Goal: Ask a question: Seek information or help from site administrators or community

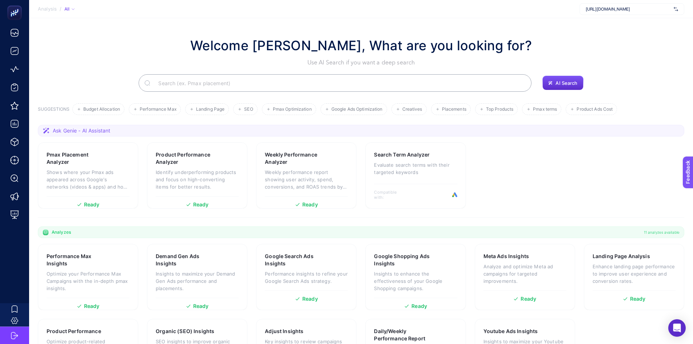
click at [203, 81] on input "Search" at bounding box center [339, 83] width 373 height 20
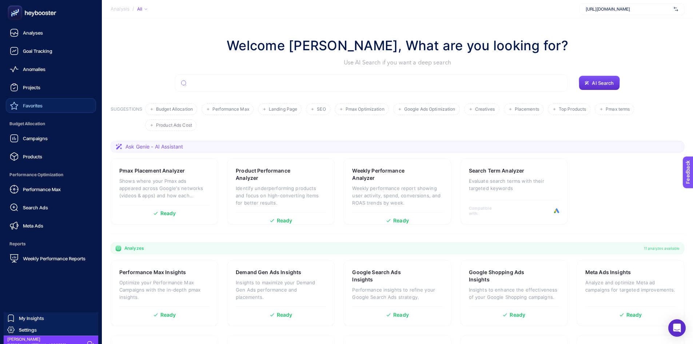
click at [31, 107] on span "Favorites" at bounding box center [33, 106] width 20 height 6
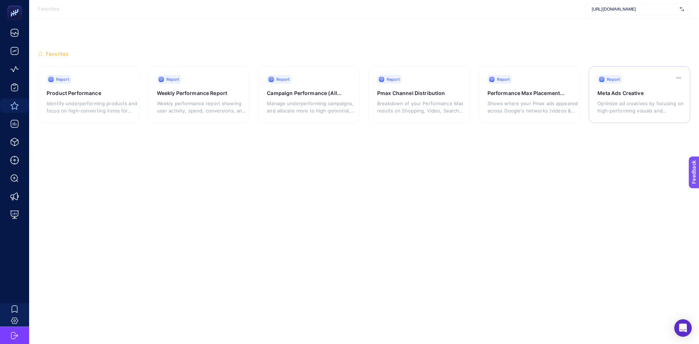
click at [630, 99] on div "Optimize ad creatives by focusing on high-performing visuals and messaging whil…" at bounding box center [642, 105] width 91 height 17
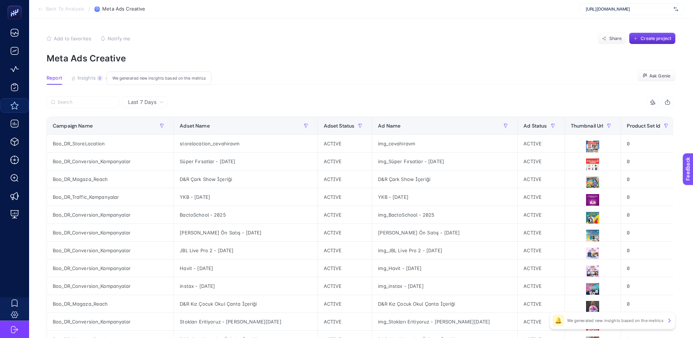
click at [159, 109] on div at bounding box center [204, 104] width 314 height 16
click at [152, 106] on div "Last 7 Days" at bounding box center [144, 102] width 45 height 12
click at [152, 103] on span "Last 7 Days" at bounding box center [142, 102] width 28 height 7
click at [148, 103] on span "Last 7 Days" at bounding box center [142, 102] width 28 height 7
click at [204, 72] on article "Add to favorites false Notify me Share Create project Meta Ads Creative Report …" at bounding box center [361, 302] width 664 height 569
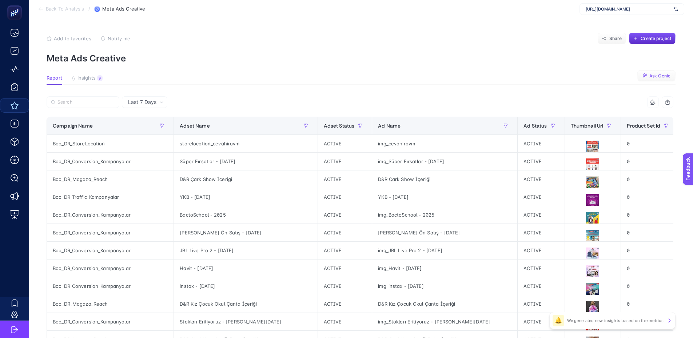
click at [655, 78] on span "Ask Genie" at bounding box center [660, 76] width 21 height 6
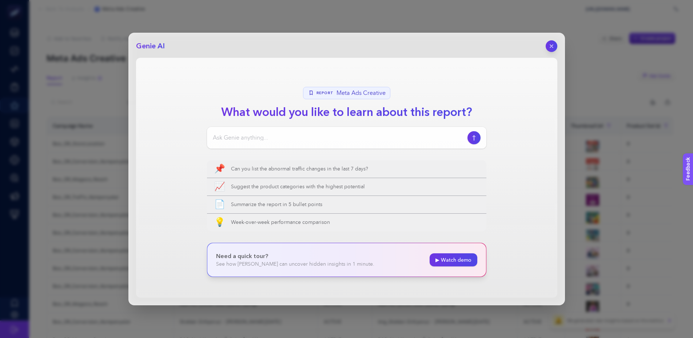
click at [277, 133] on div at bounding box center [347, 138] width 280 height 22
click at [263, 132] on div at bounding box center [347, 138] width 280 height 22
click at [270, 138] on input at bounding box center [339, 138] width 252 height 9
type input "kreatiflerde video olarak bir kadının kıyafet denediği assetimiz var mı"
click at [473, 141] on button "button" at bounding box center [474, 137] width 13 height 13
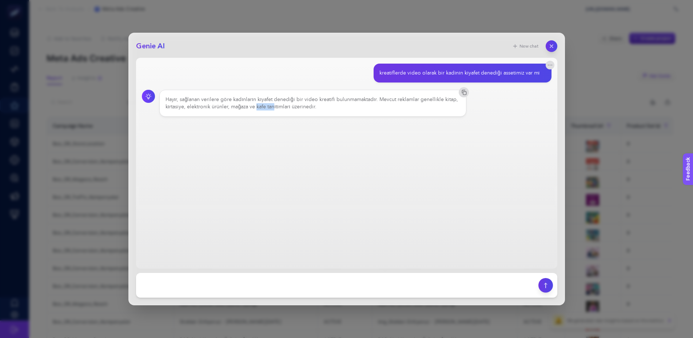
drag, startPoint x: 256, startPoint y: 106, endPoint x: 274, endPoint y: 106, distance: 17.8
click at [274, 106] on div "Hayır, sağlanan verilere göre kadınların kıyafet denediği bir video kreatifi bu…" at bounding box center [313, 103] width 295 height 15
click at [289, 105] on div "Hayır, sağlanan verilere göre kadınların kıyafet denediği bir video kreatifi bu…" at bounding box center [313, 103] width 295 height 15
click at [226, 276] on footer at bounding box center [346, 285] width 421 height 25
drag, startPoint x: 154, startPoint y: 302, endPoint x: 158, endPoint y: 290, distance: 12.6
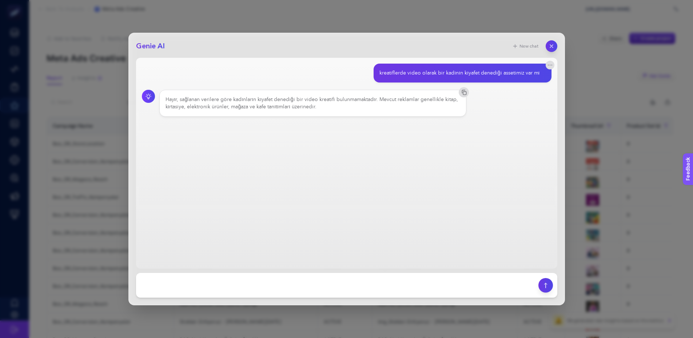
click at [155, 298] on div "Genie AI New chat kreatiflerde video olarak bir kadının kıyafet denediği asseti…" at bounding box center [346, 169] width 437 height 273
click at [159, 287] on textarea at bounding box center [337, 286] width 394 height 16
type textarea "kafe tanıtım örneğini verir misin"
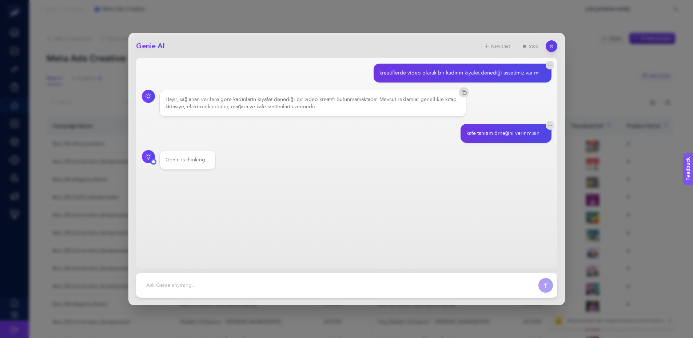
drag, startPoint x: 173, startPoint y: 159, endPoint x: 189, endPoint y: 157, distance: 16.4
click at [189, 157] on div "Genie is thinking..." at bounding box center [188, 160] width 44 height 7
click at [197, 157] on div "Genie is thinking" at bounding box center [186, 160] width 40 height 7
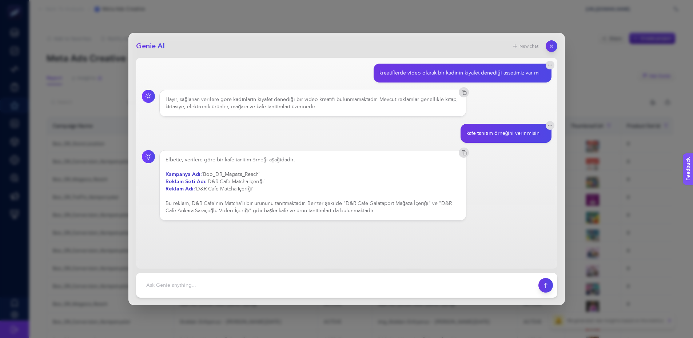
click at [551, 45] on icon "button" at bounding box center [552, 46] width 6 height 6
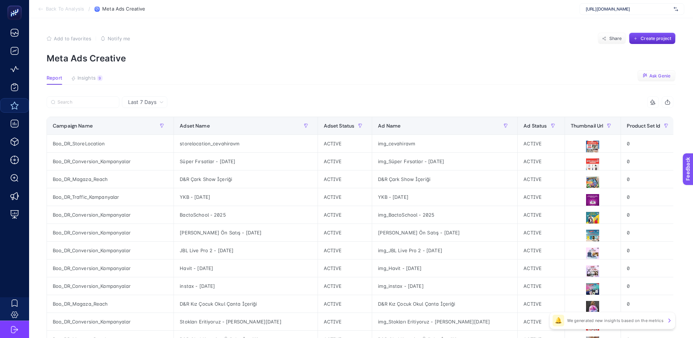
click at [666, 7] on span "[URL][DOMAIN_NAME]" at bounding box center [628, 9] width 85 height 6
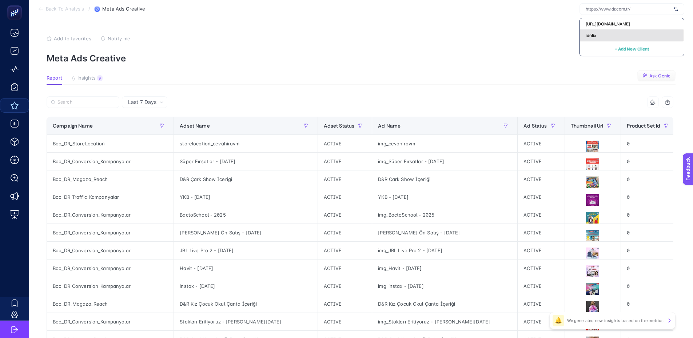
click at [605, 39] on div "idefix" at bounding box center [632, 36] width 104 height 12
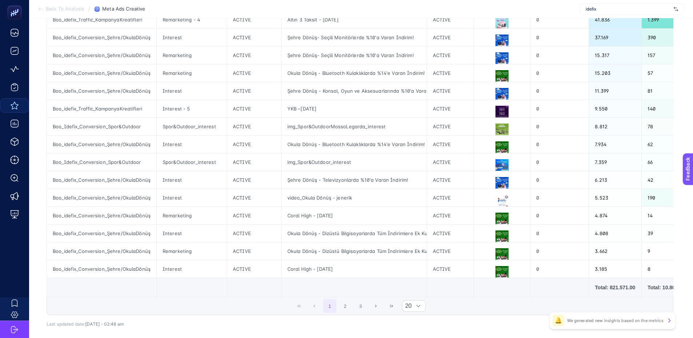
scroll to position [252, 0]
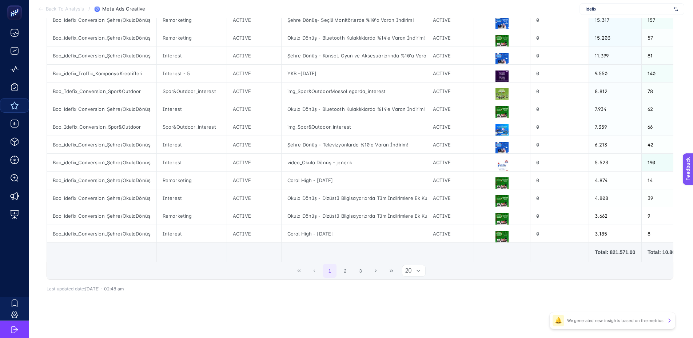
click at [415, 273] on div at bounding box center [419, 271] width 14 height 11
click at [415, 301] on li "50" at bounding box center [417, 304] width 24 height 15
click at [415, 304] on li "50" at bounding box center [417, 304] width 24 height 15
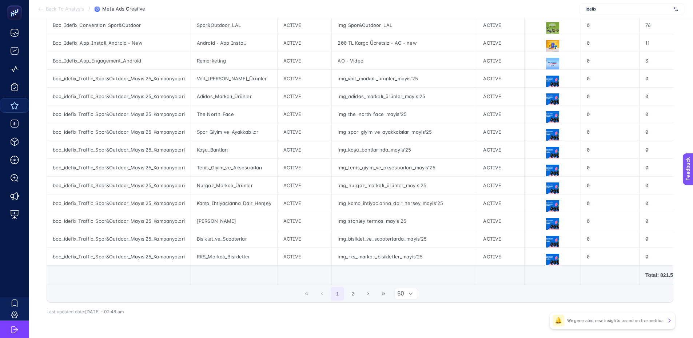
scroll to position [787, 3]
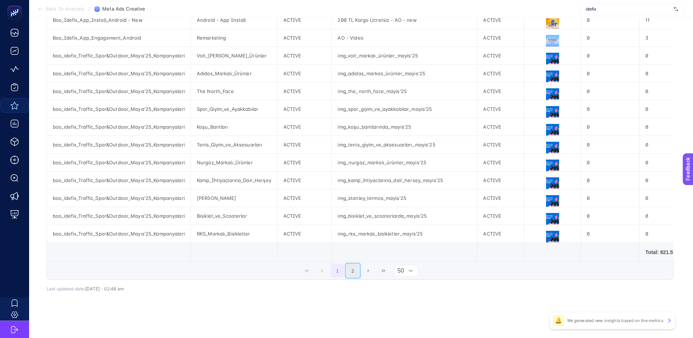
click at [353, 274] on button "2" at bounding box center [353, 271] width 14 height 14
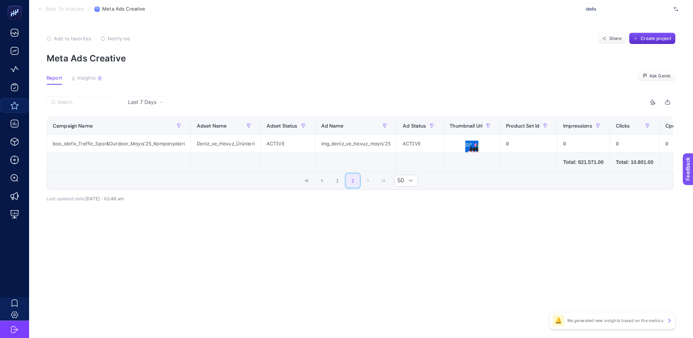
scroll to position [0, 0]
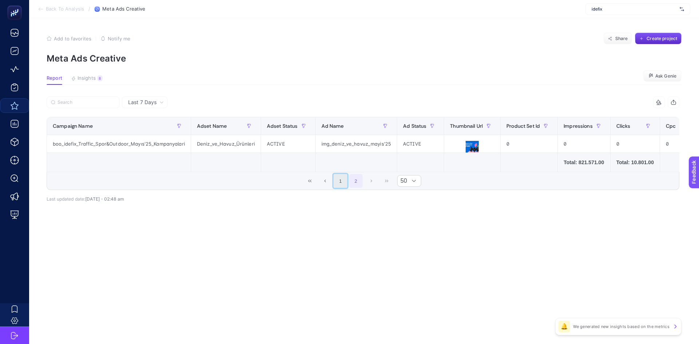
click at [340, 184] on button "1" at bounding box center [340, 181] width 14 height 14
click at [661, 70] on article "Add to favorites false Notify me Share Create project Meta Ads Creative Report …" at bounding box center [364, 181] width 670 height 326
click at [663, 72] on button "Ask Genie" at bounding box center [662, 76] width 38 height 12
click at [661, 84] on section "Report Insights 8 Ask Genie" at bounding box center [364, 79] width 635 height 9
click at [662, 72] on button "Ask Genie" at bounding box center [662, 76] width 38 height 12
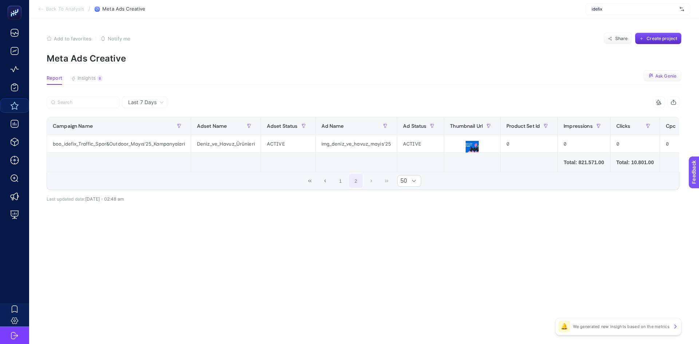
click at [465, 56] on p "Meta Ads Creative" at bounding box center [364, 58] width 635 height 11
click at [465, 63] on p "Meta Ads Creative" at bounding box center [364, 58] width 635 height 11
click at [660, 72] on button "Ask Genie" at bounding box center [662, 76] width 38 height 12
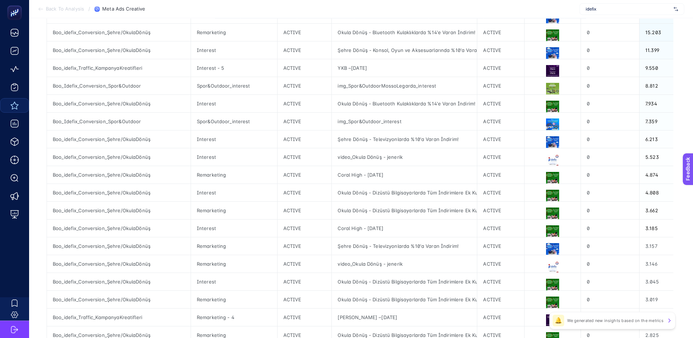
scroll to position [255, 0]
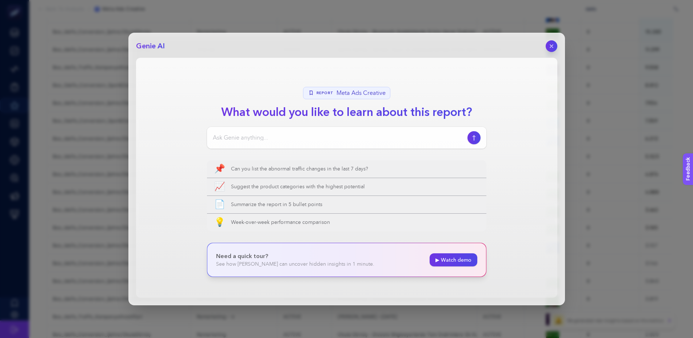
click at [286, 134] on input at bounding box center [339, 138] width 252 height 9
type input "e"
type input "CTR'ı en iyi olan kreatif hangisi sıralasana top 5"
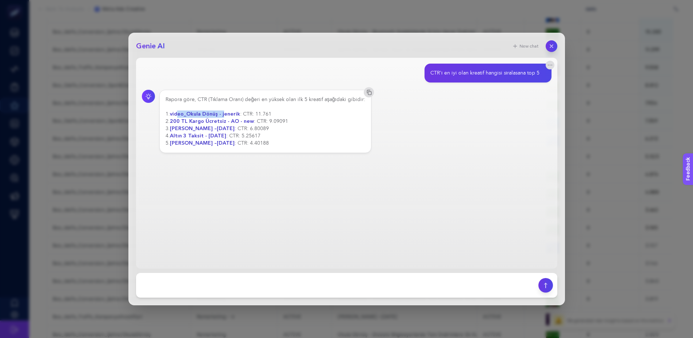
drag, startPoint x: 179, startPoint y: 114, endPoint x: 223, endPoint y: 113, distance: 44.8
click at [223, 113] on strong "video_Okula Dönüş - jenerik" at bounding box center [205, 114] width 70 height 7
click at [224, 113] on strong "video_Okula Dönüş - jenerik" at bounding box center [205, 114] width 70 height 7
drag, startPoint x: 200, startPoint y: 113, endPoint x: 231, endPoint y: 110, distance: 31.5
click at [231, 110] on div "Rapora göre, CTR (Tıklama Oranı) değeri en yüksek olan ilk 5 kreatif aşağıdaki …" at bounding box center [266, 121] width 200 height 51
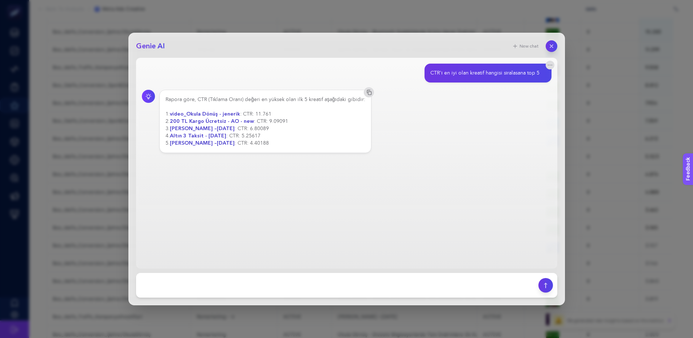
click at [222, 115] on strong "video_Okula Dönüş - jenerik" at bounding box center [205, 114] width 70 height 7
drag, startPoint x: 179, startPoint y: 120, endPoint x: 218, endPoint y: 119, distance: 39.3
click at [218, 119] on strong "200 TL Kargo Ücretsiz - AO - new" at bounding box center [212, 121] width 84 height 7
click at [225, 119] on strong "200 TL Kargo Ücretsiz - AO - new" at bounding box center [212, 121] width 84 height 7
drag, startPoint x: 183, startPoint y: 135, endPoint x: 201, endPoint y: 135, distance: 17.8
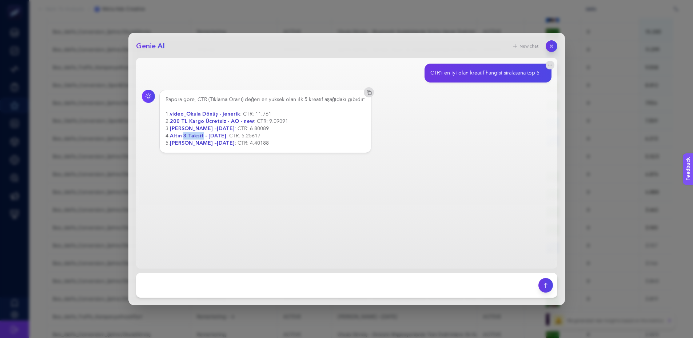
click at [201, 135] on strong "Altın 3 Taksit - [DATE]" at bounding box center [198, 135] width 56 height 7
click at [215, 135] on strong "Altın 3 Taksit - [DATE]" at bounding box center [198, 135] width 56 height 7
drag, startPoint x: 202, startPoint y: 140, endPoint x: 216, endPoint y: 141, distance: 14.2
click at [208, 140] on strong "[PERSON_NAME] –[DATE]" at bounding box center [202, 143] width 65 height 7
click at [216, 141] on strong "[PERSON_NAME] –[DATE]" at bounding box center [202, 143] width 65 height 7
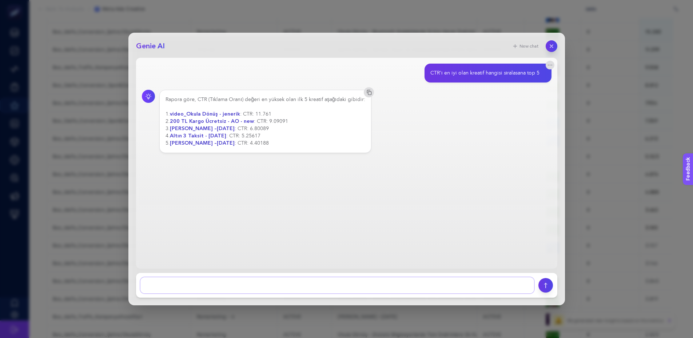
click at [258, 286] on textarea at bounding box center [337, 286] width 394 height 16
click at [555, 44] on button "button" at bounding box center [552, 46] width 12 height 12
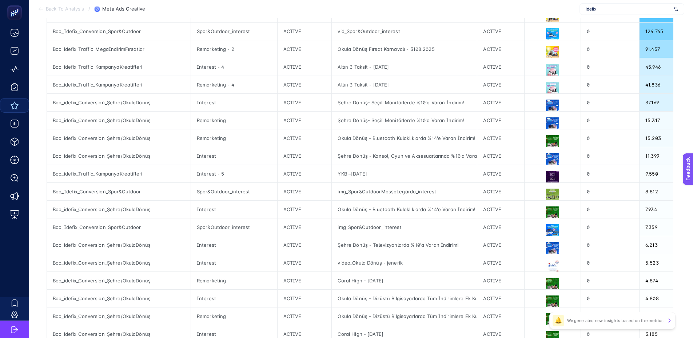
scroll to position [36, 0]
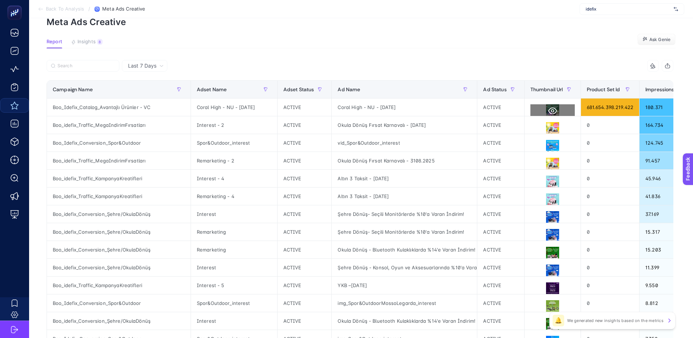
click at [549, 111] on icon at bounding box center [552, 111] width 9 height 9
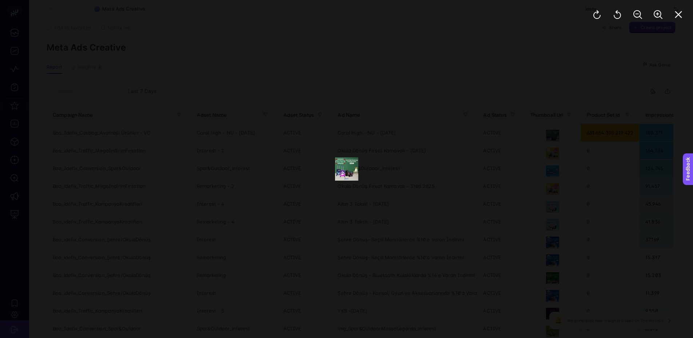
scroll to position [0, 0]
click at [656, 16] on icon "Zoom In" at bounding box center [658, 14] width 9 height 9
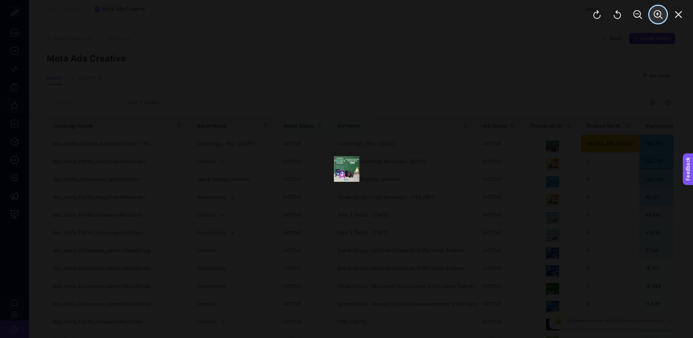
click at [656, 16] on icon "Zoom In" at bounding box center [658, 14] width 9 height 9
click at [656, 16] on div at bounding box center [638, 14] width 111 height 29
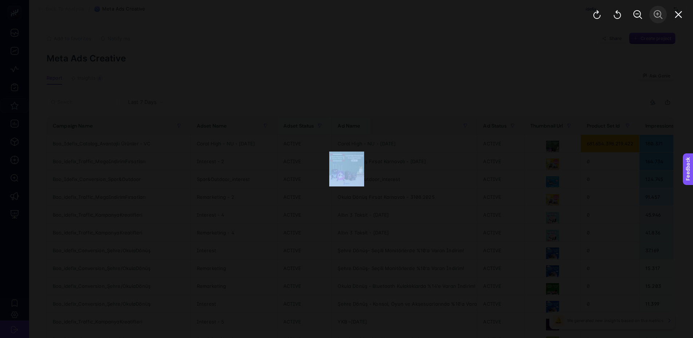
click at [656, 16] on div at bounding box center [638, 14] width 111 height 29
click at [656, 16] on icon "Zoom In" at bounding box center [658, 14] width 9 height 9
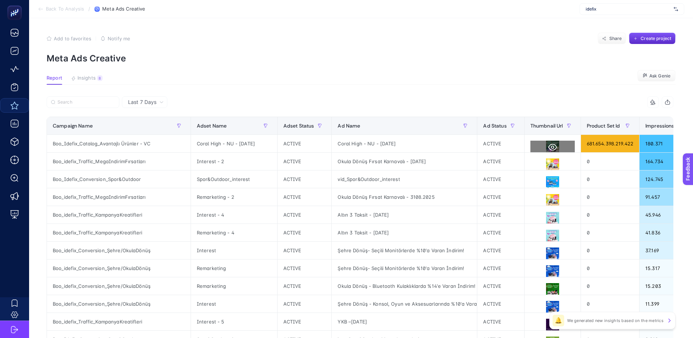
click at [544, 147] on button at bounding box center [553, 147] width 44 height 13
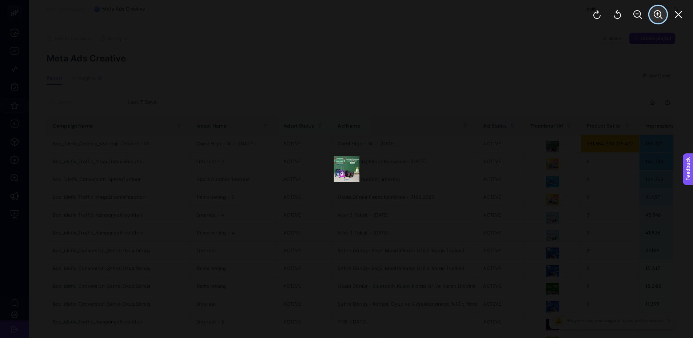
click at [655, 20] on button "Zoom In" at bounding box center [658, 14] width 17 height 17
click at [655, 20] on div at bounding box center [638, 14] width 111 height 29
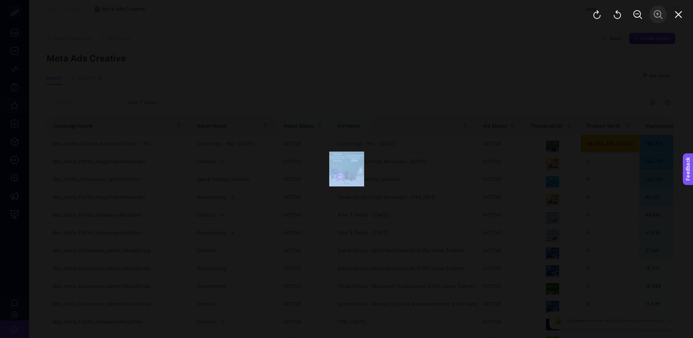
click at [655, 20] on div at bounding box center [638, 14] width 111 height 29
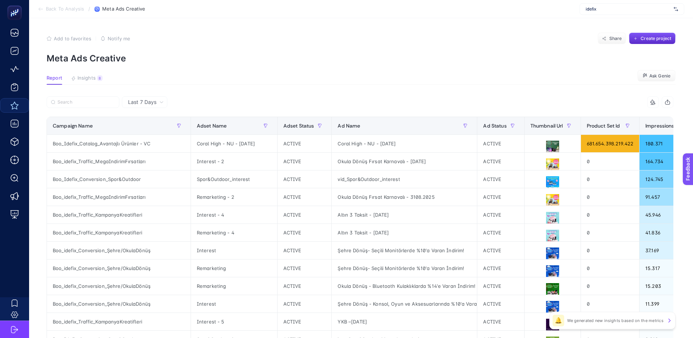
click at [461, 60] on p "Meta Ads Creative" at bounding box center [361, 58] width 629 height 11
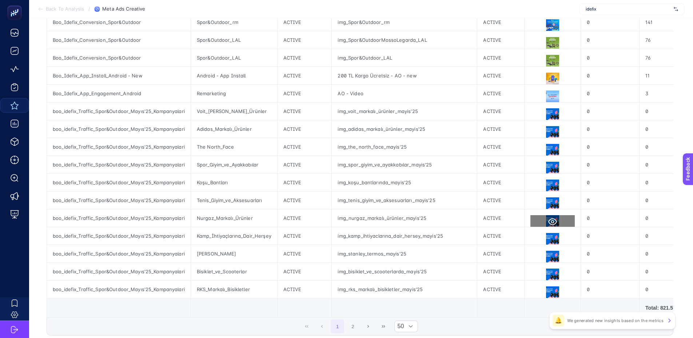
scroll to position [787, 0]
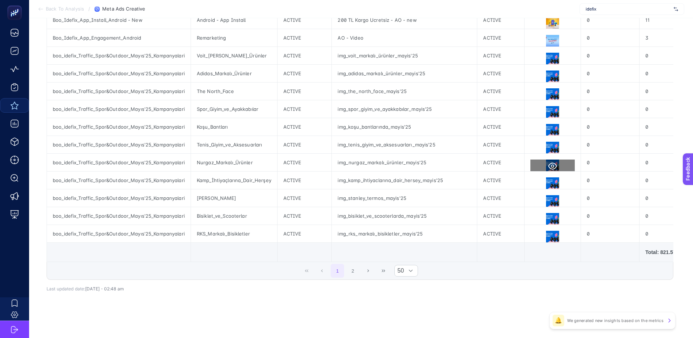
click at [554, 160] on button at bounding box center [553, 166] width 44 height 13
